Goal: Check status: Verify the current state of an ongoing process or item

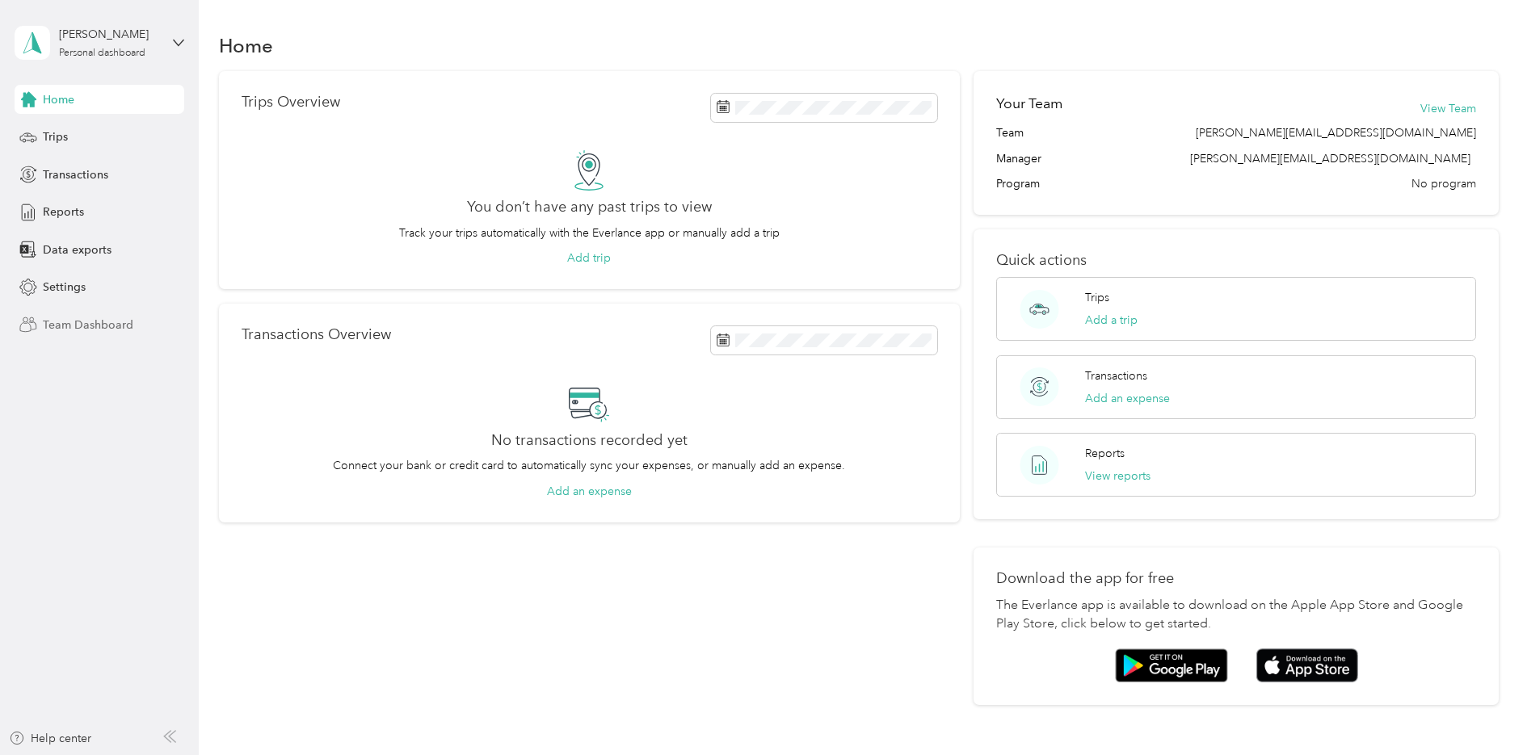
click at [74, 330] on span "Team Dashboard" at bounding box center [88, 325] width 90 height 17
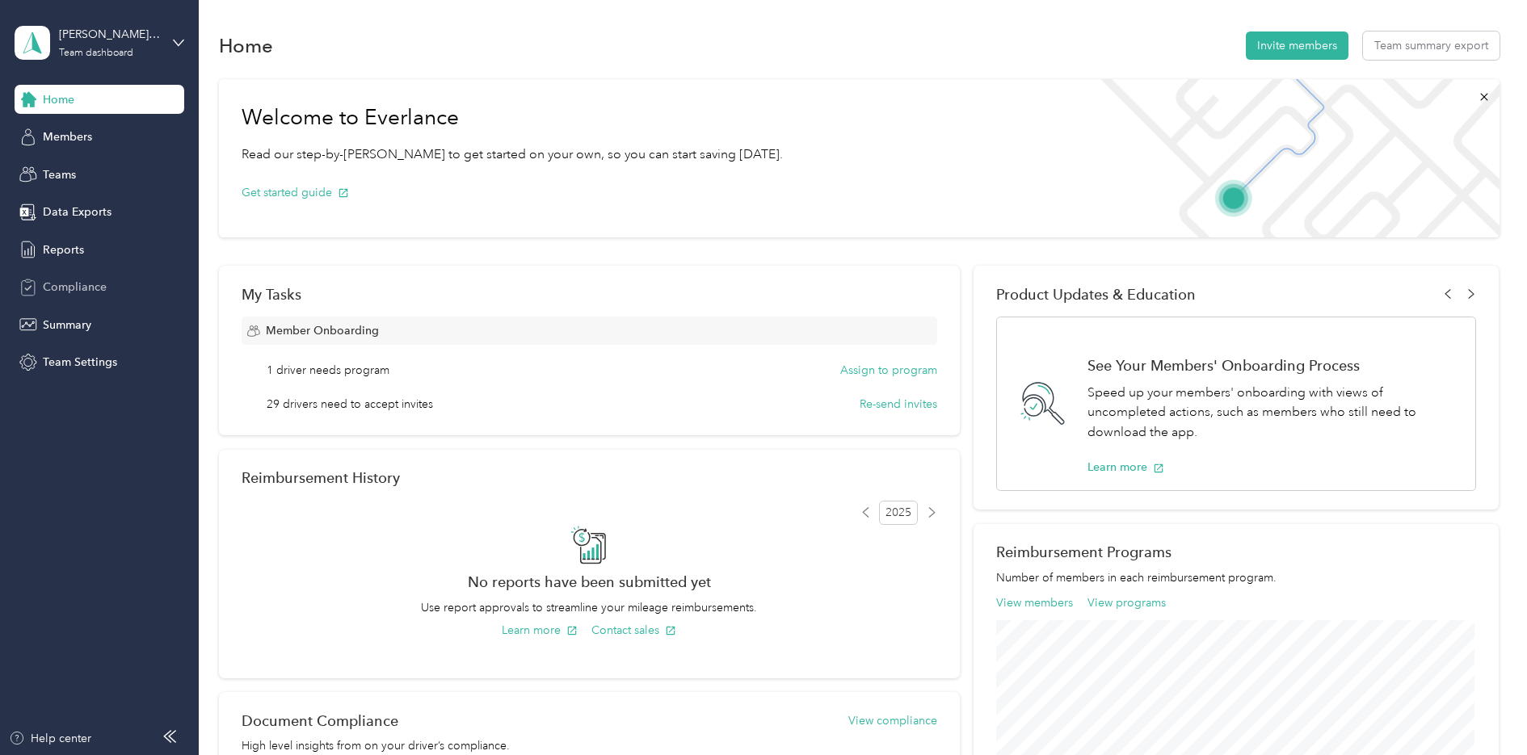
click at [100, 286] on span "Compliance" at bounding box center [75, 287] width 64 height 17
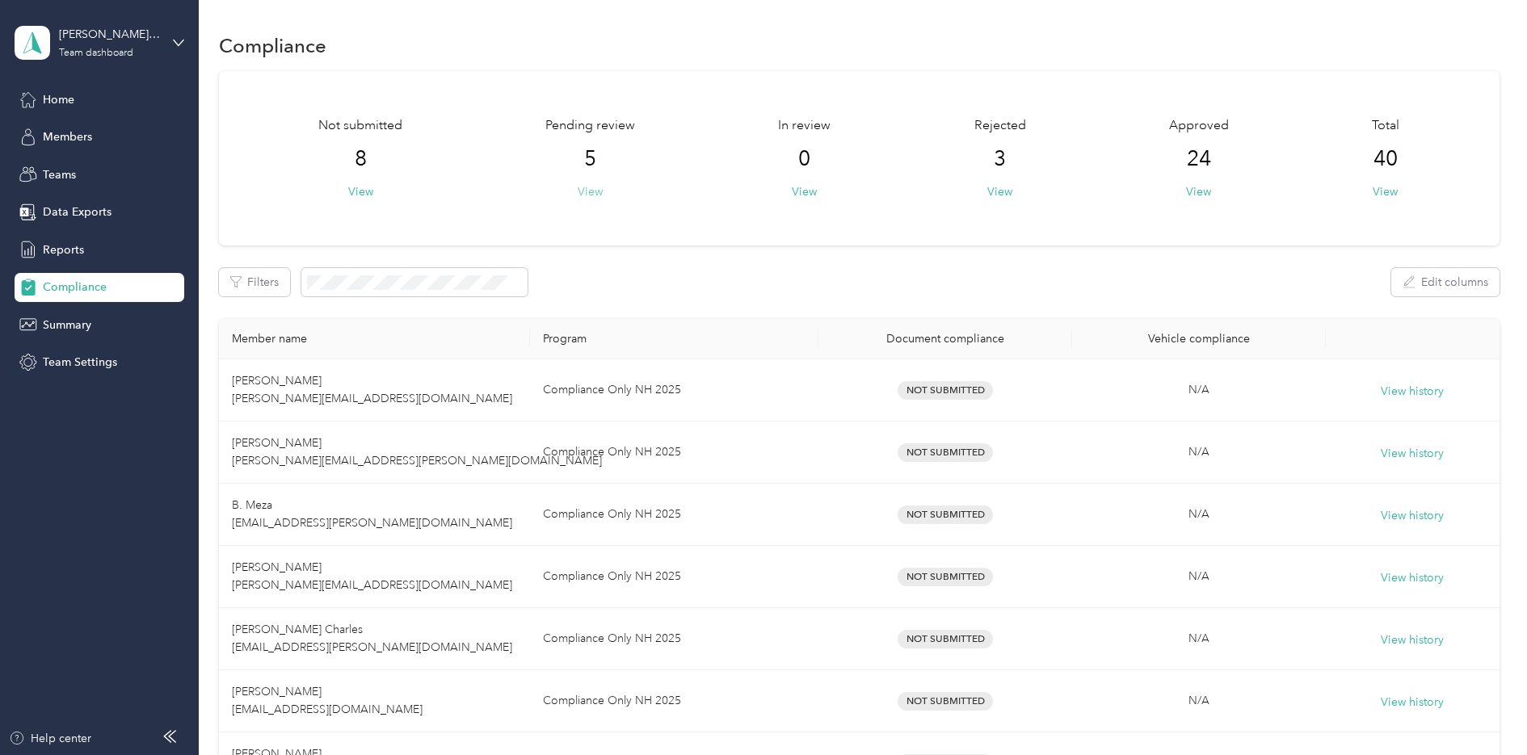
click at [586, 196] on button "View" at bounding box center [590, 191] width 25 height 17
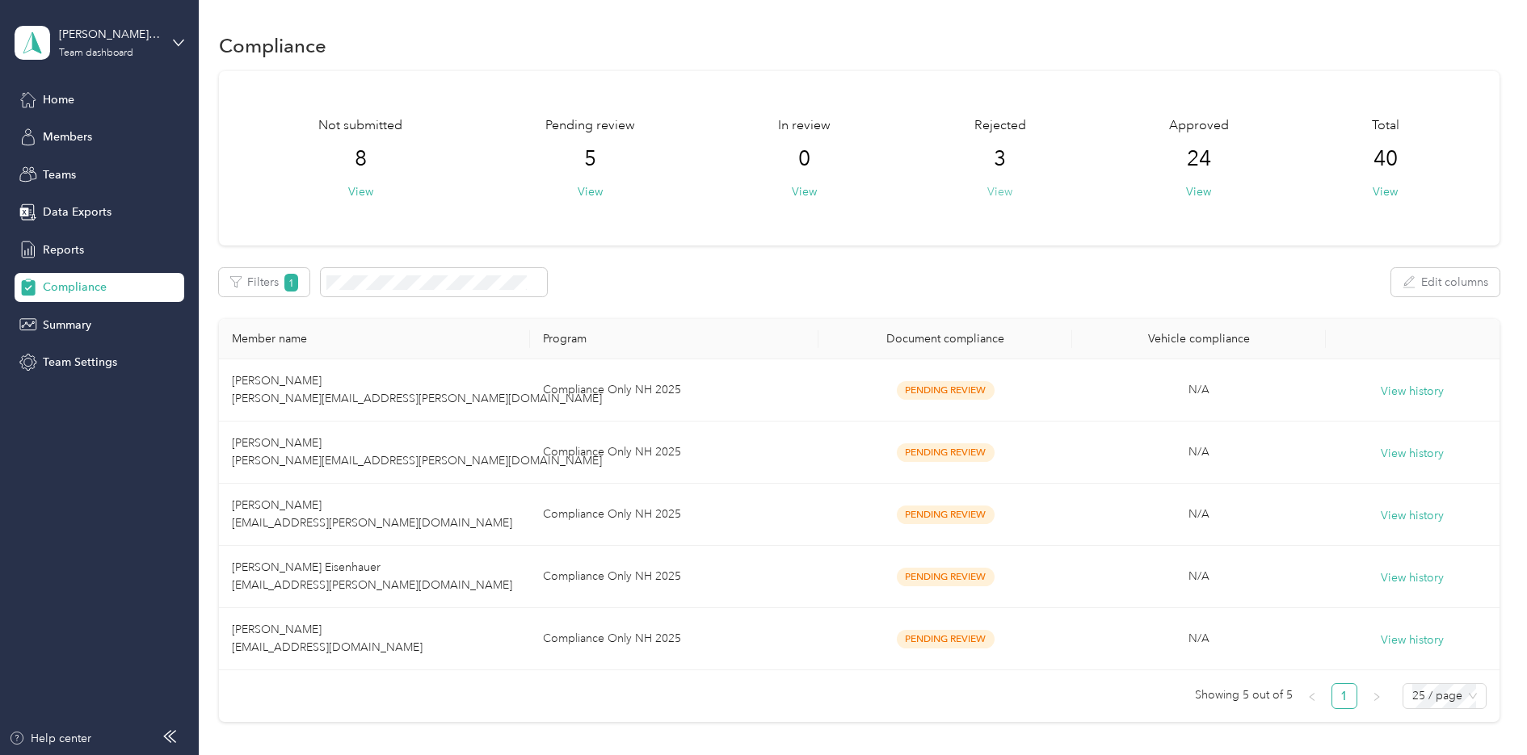
click at [993, 196] on button "View" at bounding box center [999, 191] width 25 height 17
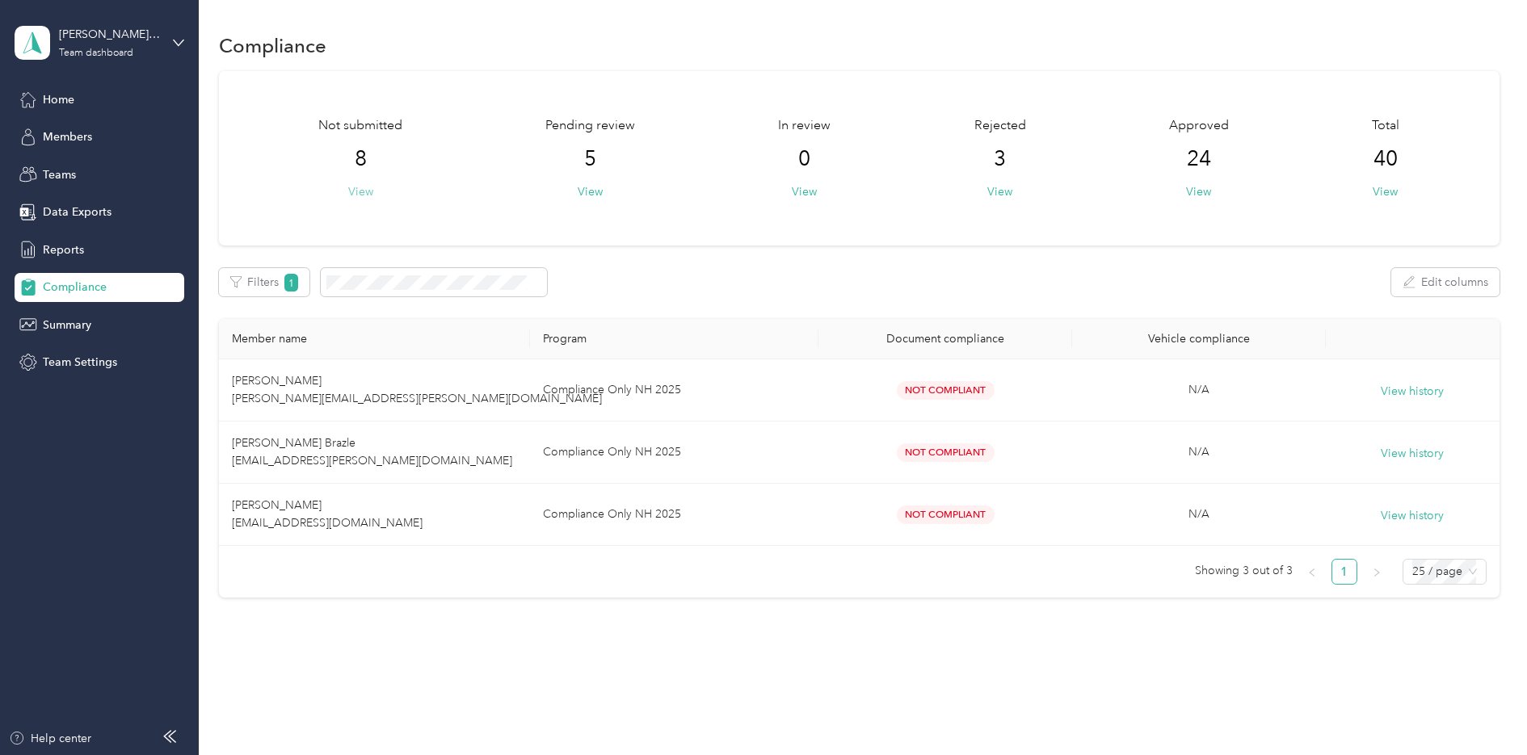
click at [351, 189] on button "View" at bounding box center [360, 191] width 25 height 17
